Goal: Navigation & Orientation: Go to known website

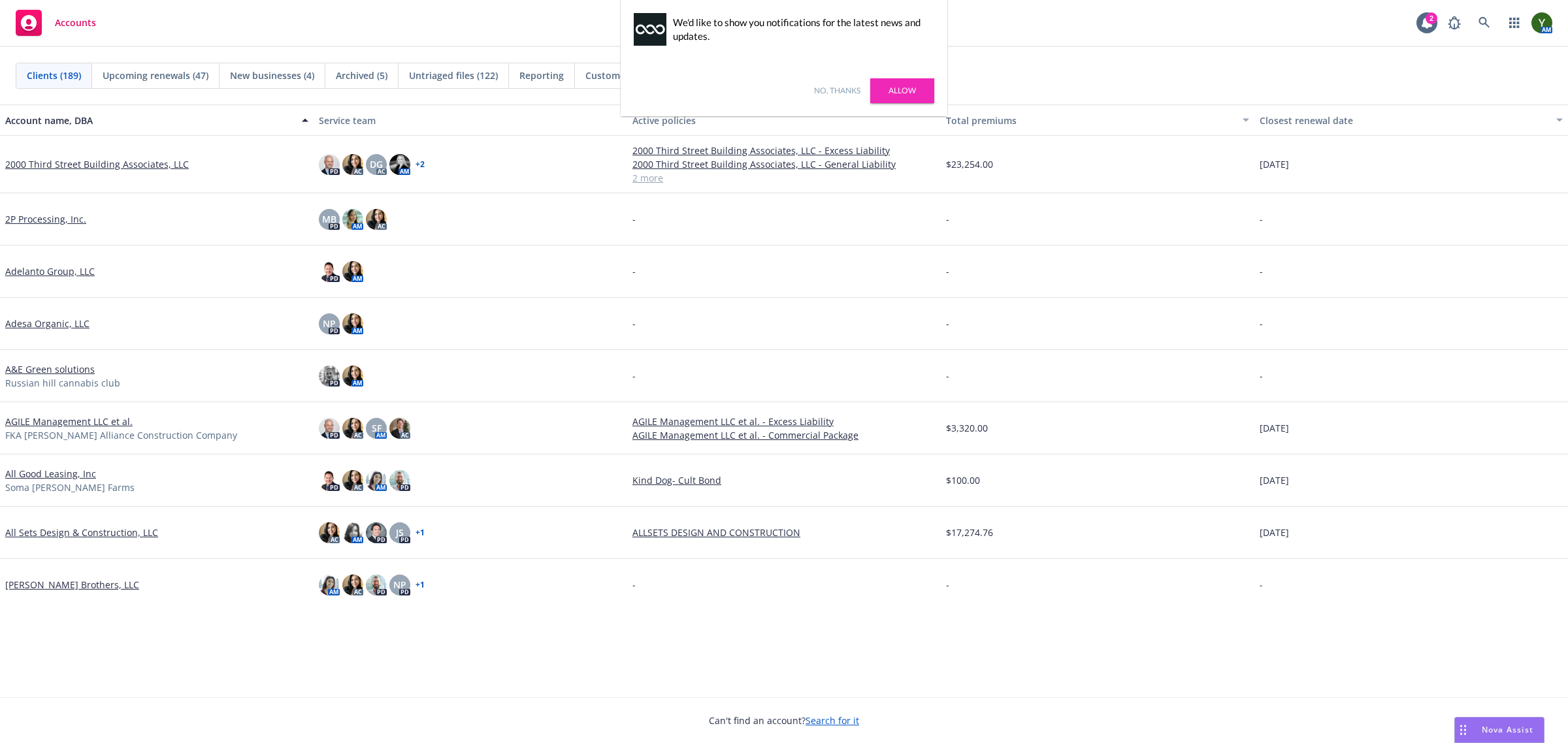
click at [842, 87] on link "No, thanks" at bounding box center [837, 91] width 46 height 12
